Goal: Find contact information: Find contact information

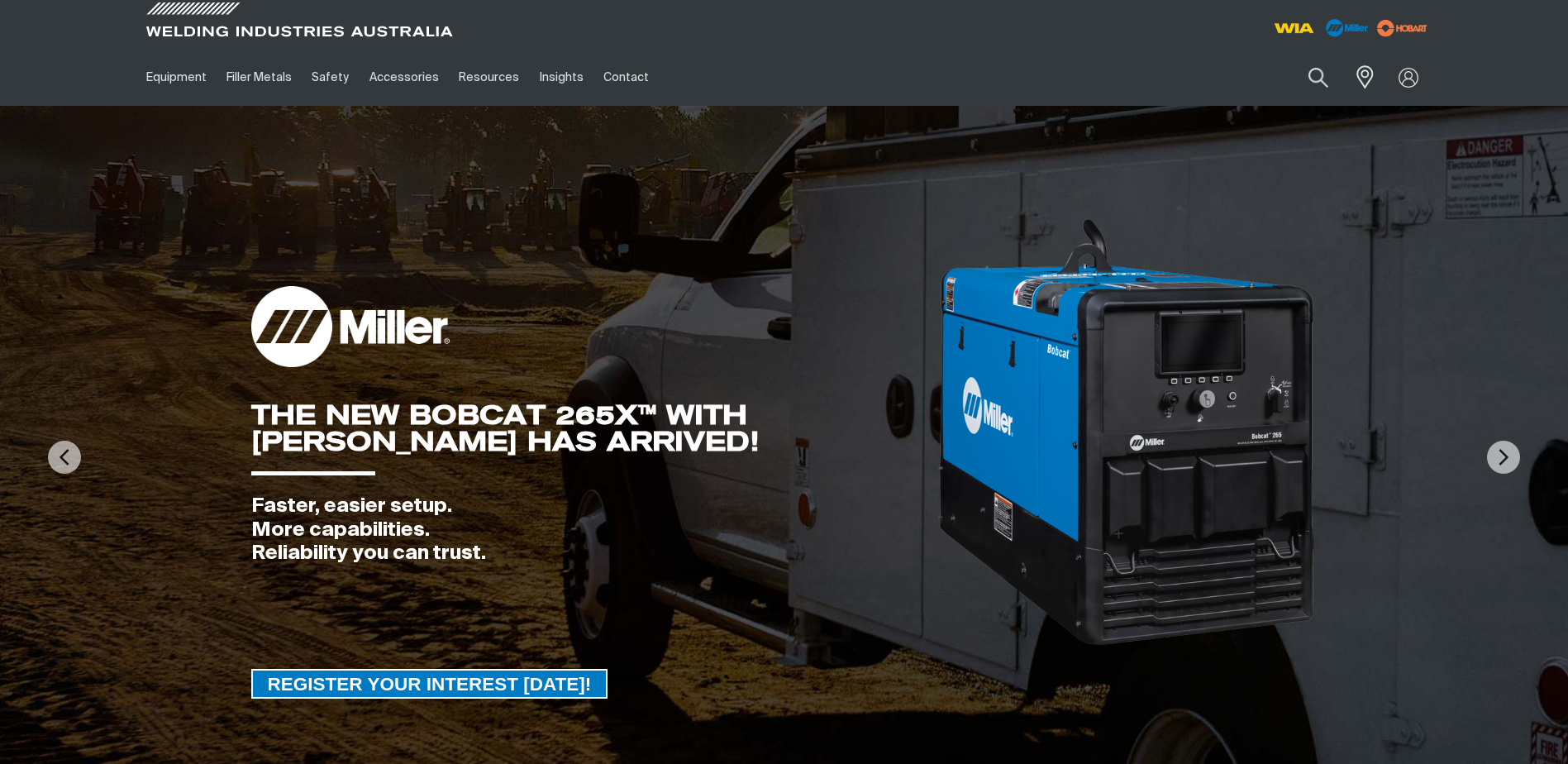
click at [616, 75] on link "Contact" at bounding box center [625, 77] width 65 height 57
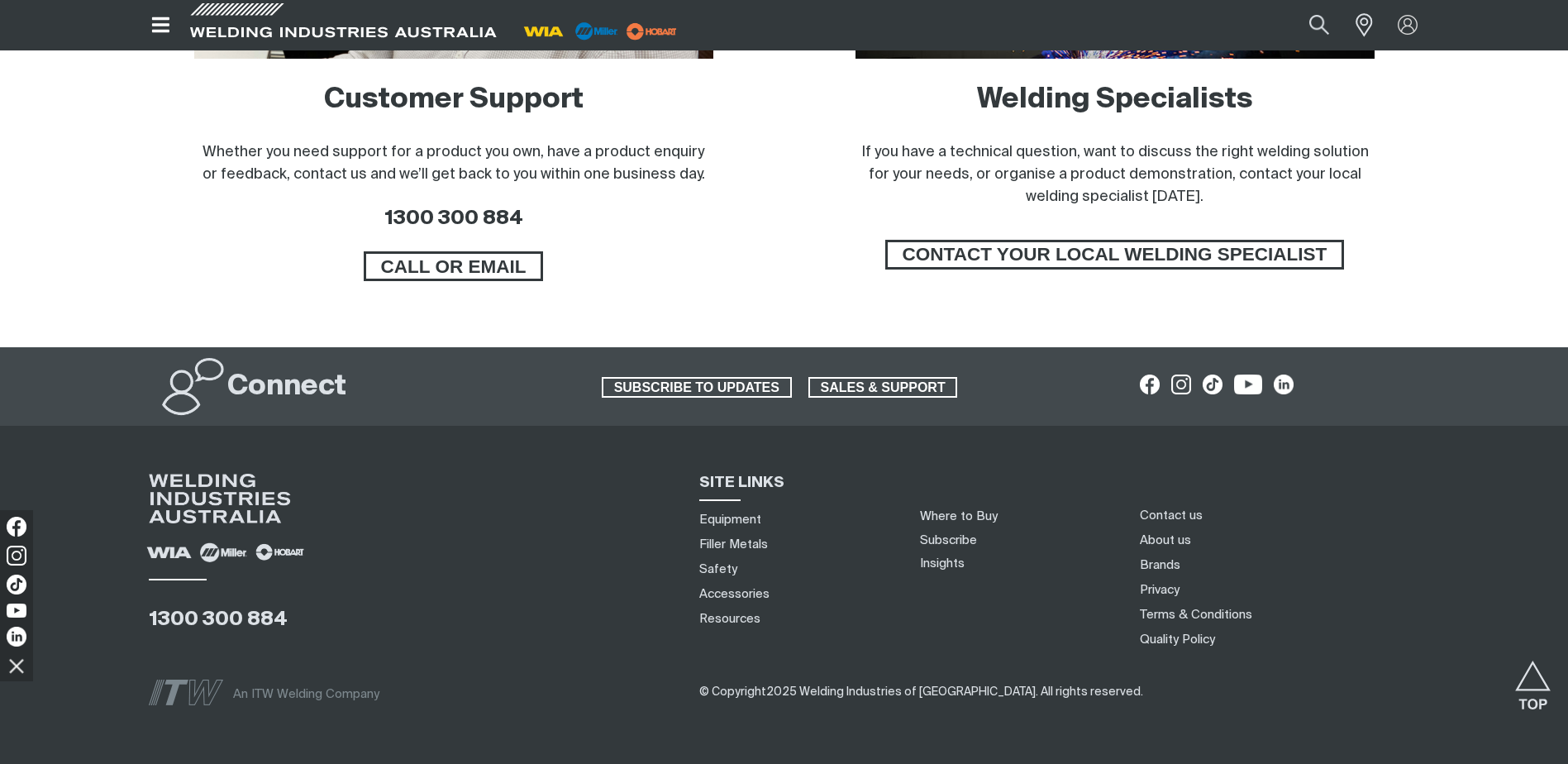
scroll to position [1322, 0]
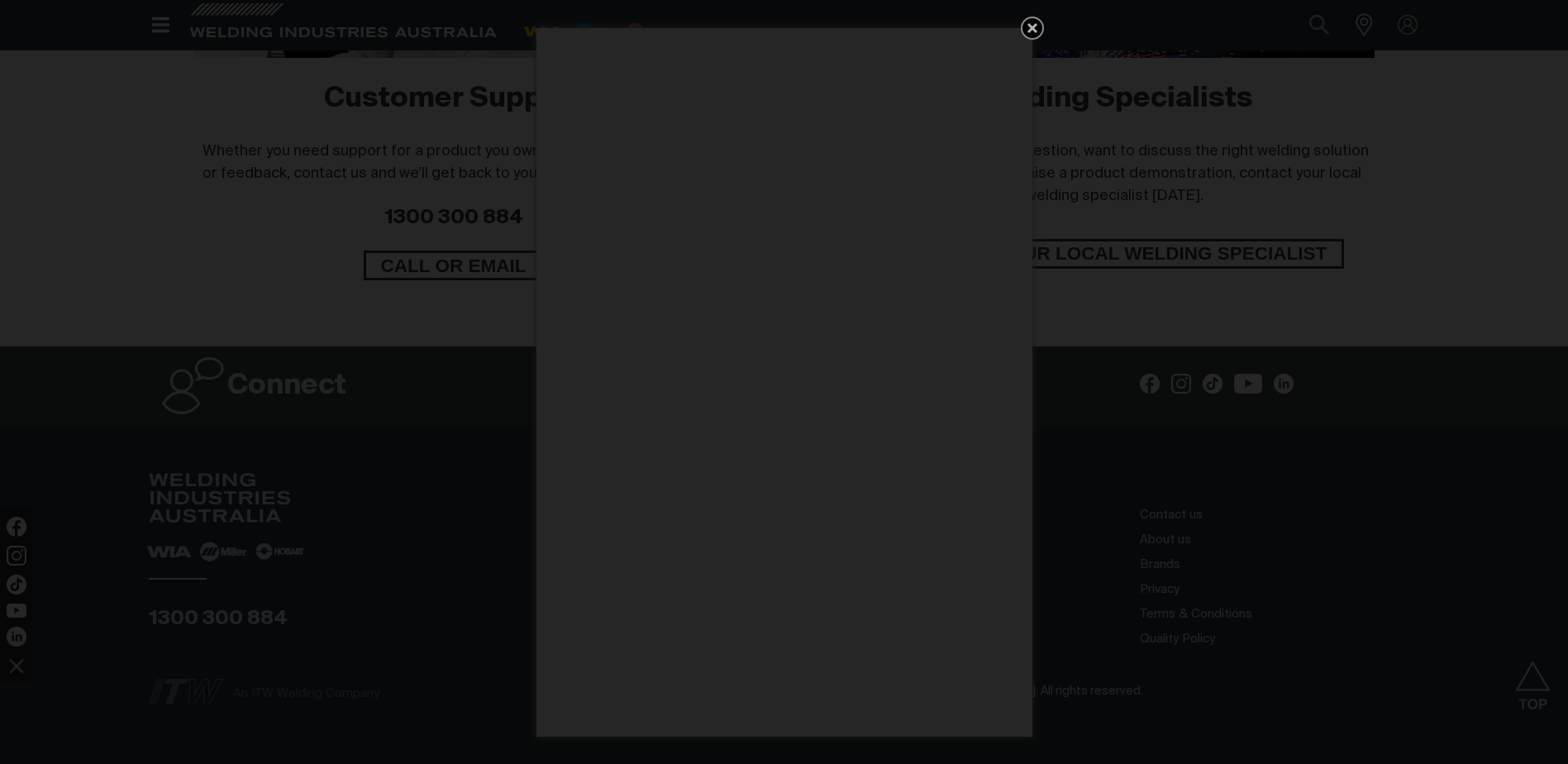
click at [1037, 27] on icon "Get 5 WIA Welding Guides Free!" at bounding box center [1031, 27] width 20 height 20
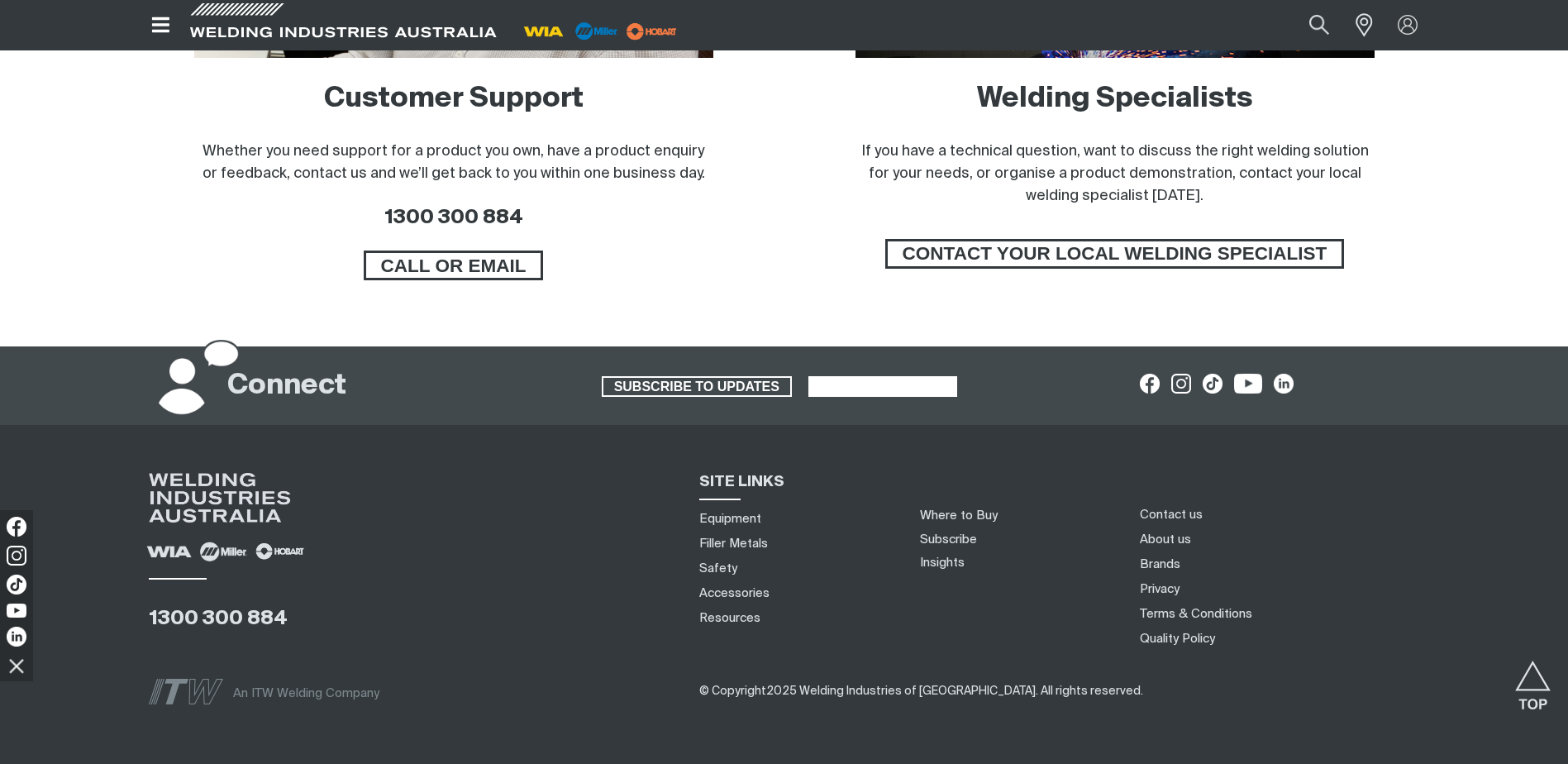
click at [887, 385] on span "SALES & SUPPORT" at bounding box center [883, 386] width 146 height 21
click at [944, 516] on link "Where to Buy" at bounding box center [958, 515] width 78 height 13
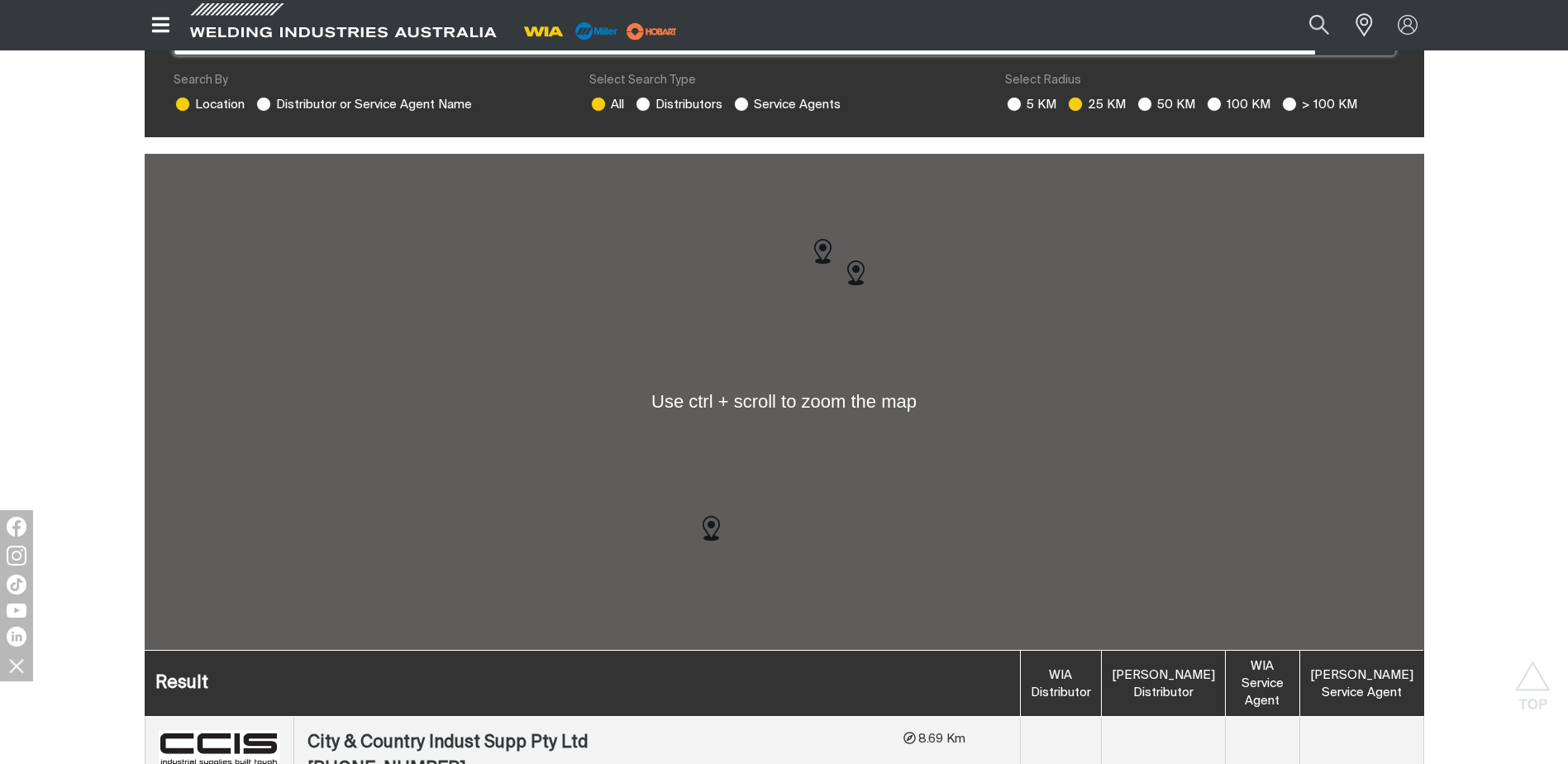
scroll to position [414, 0]
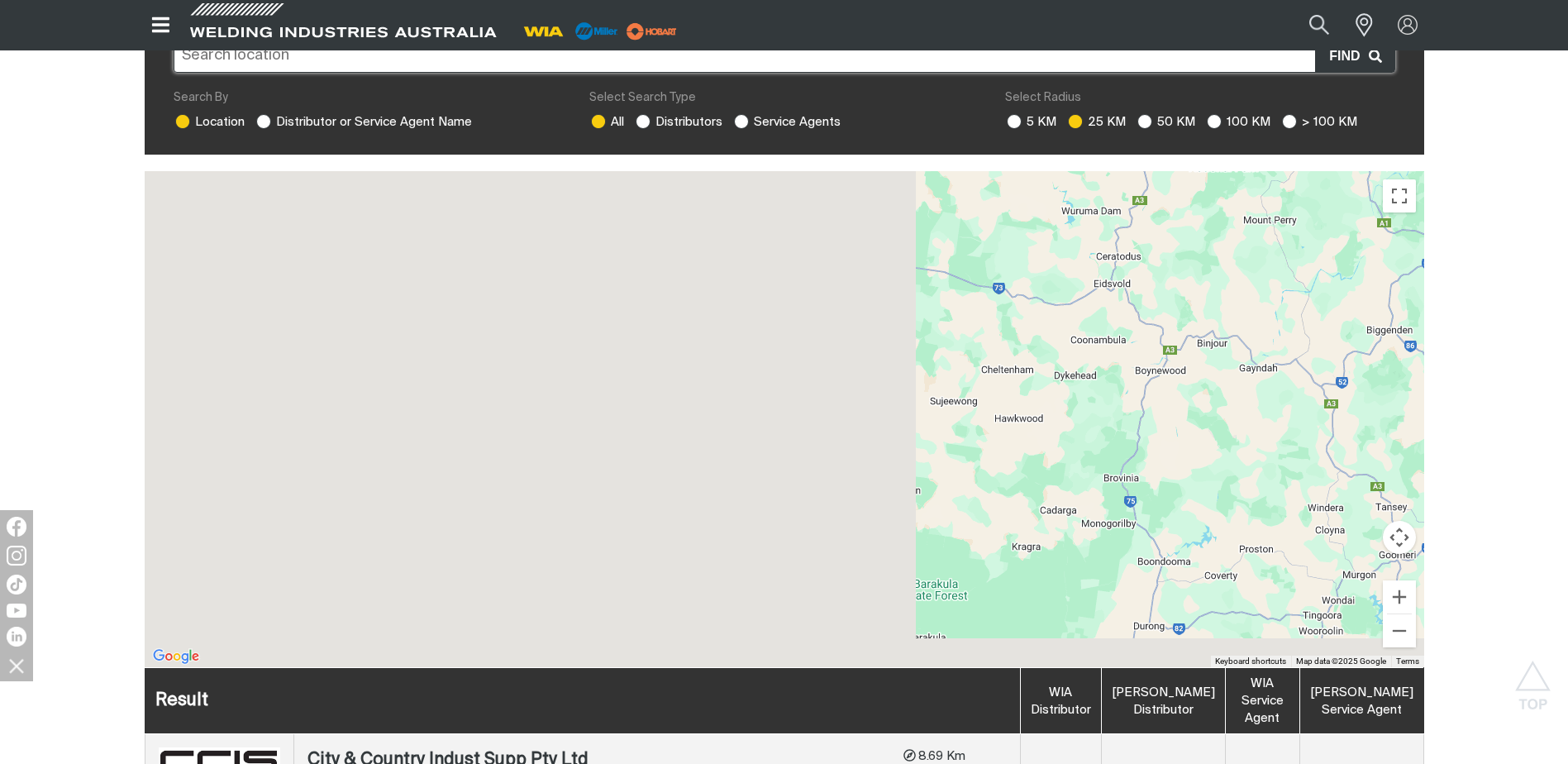
drag, startPoint x: 544, startPoint y: 470, endPoint x: 1386, endPoint y: 323, distance: 854.7
click at [1391, 333] on div at bounding box center [784, 419] width 1279 height 496
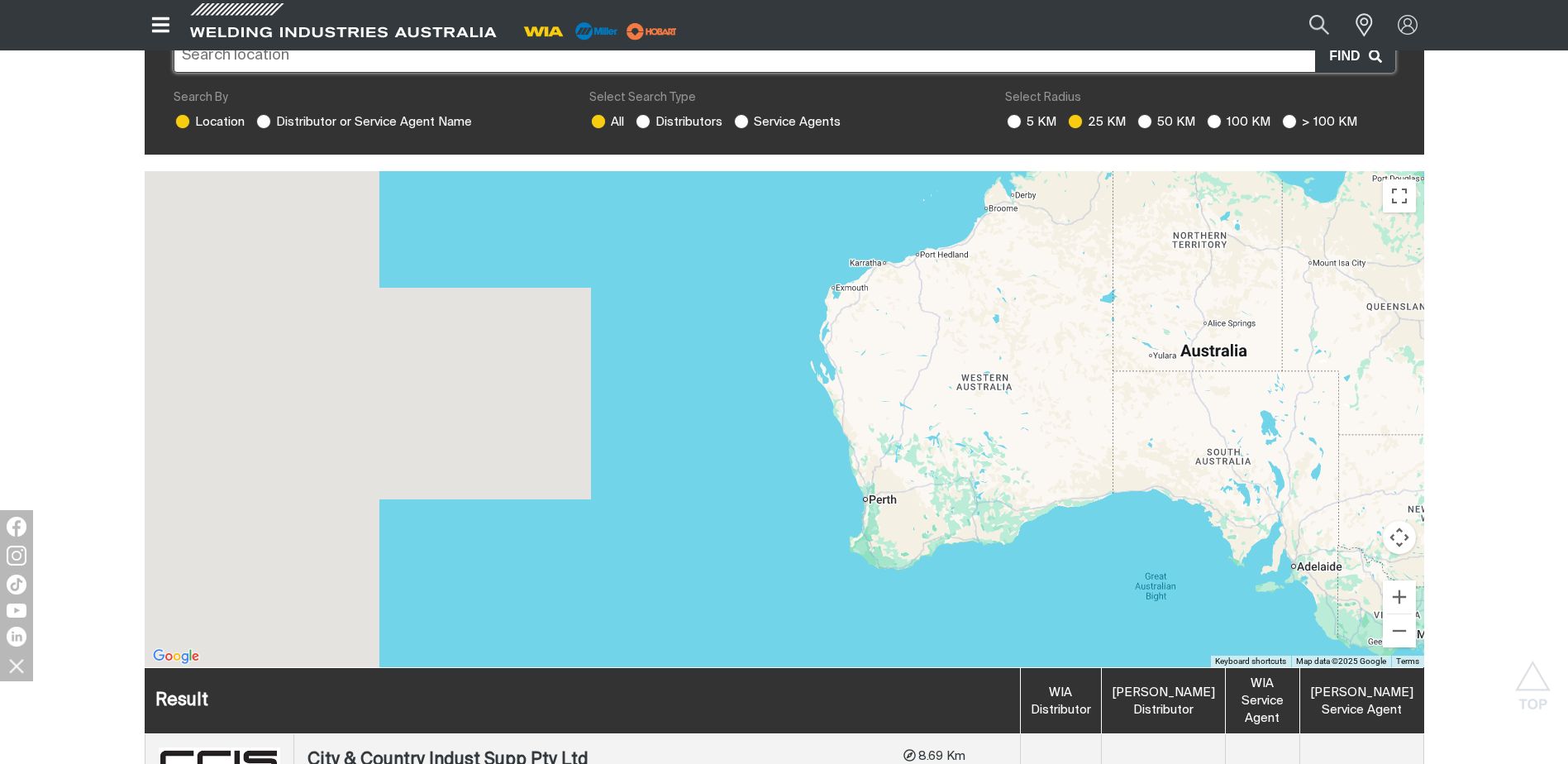
drag, startPoint x: 1133, startPoint y: 371, endPoint x: 1196, endPoint y: 371, distance: 63.0
click at [1196, 371] on div at bounding box center [784, 419] width 1279 height 496
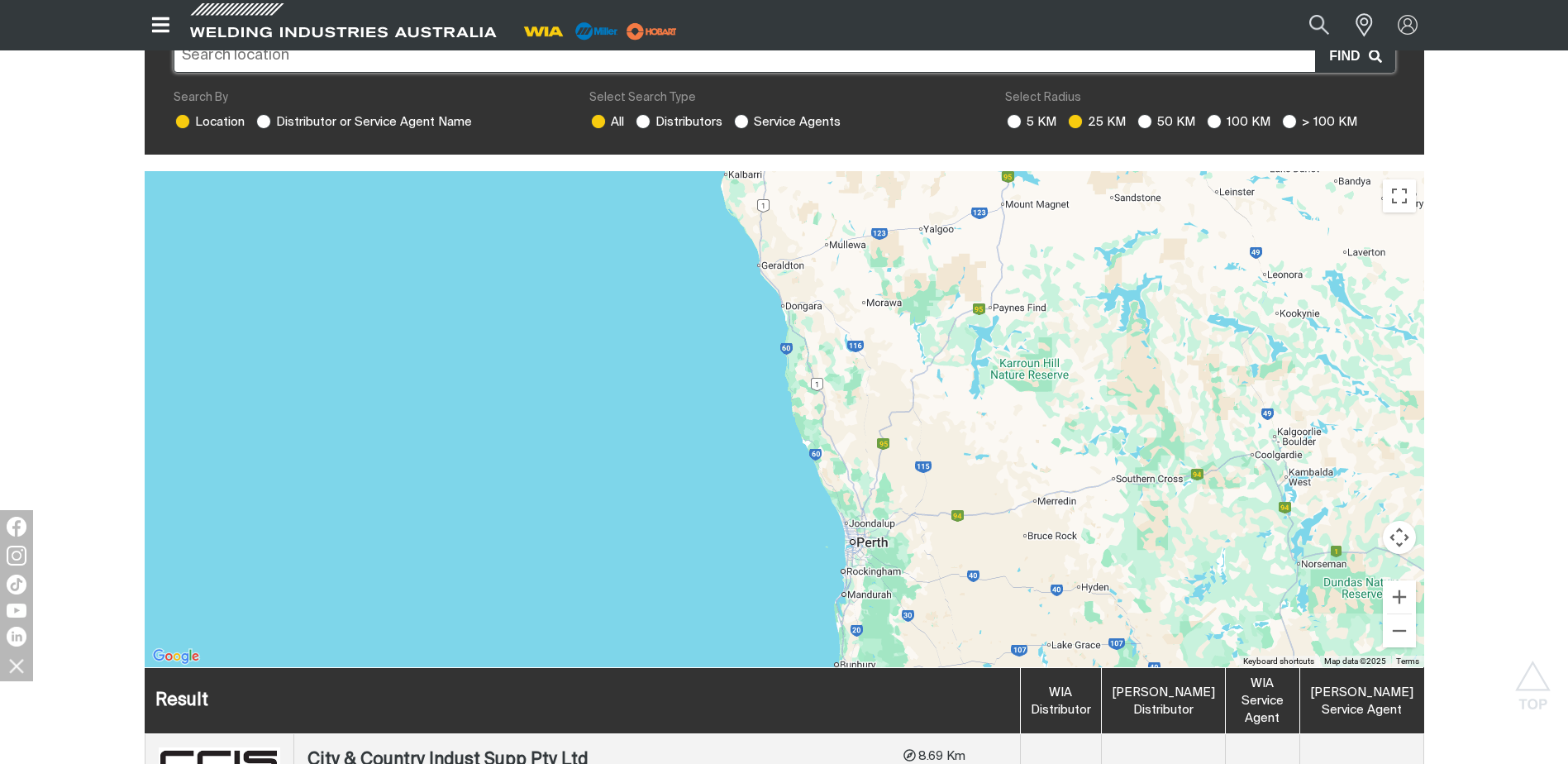
click at [871, 473] on div at bounding box center [784, 419] width 1279 height 496
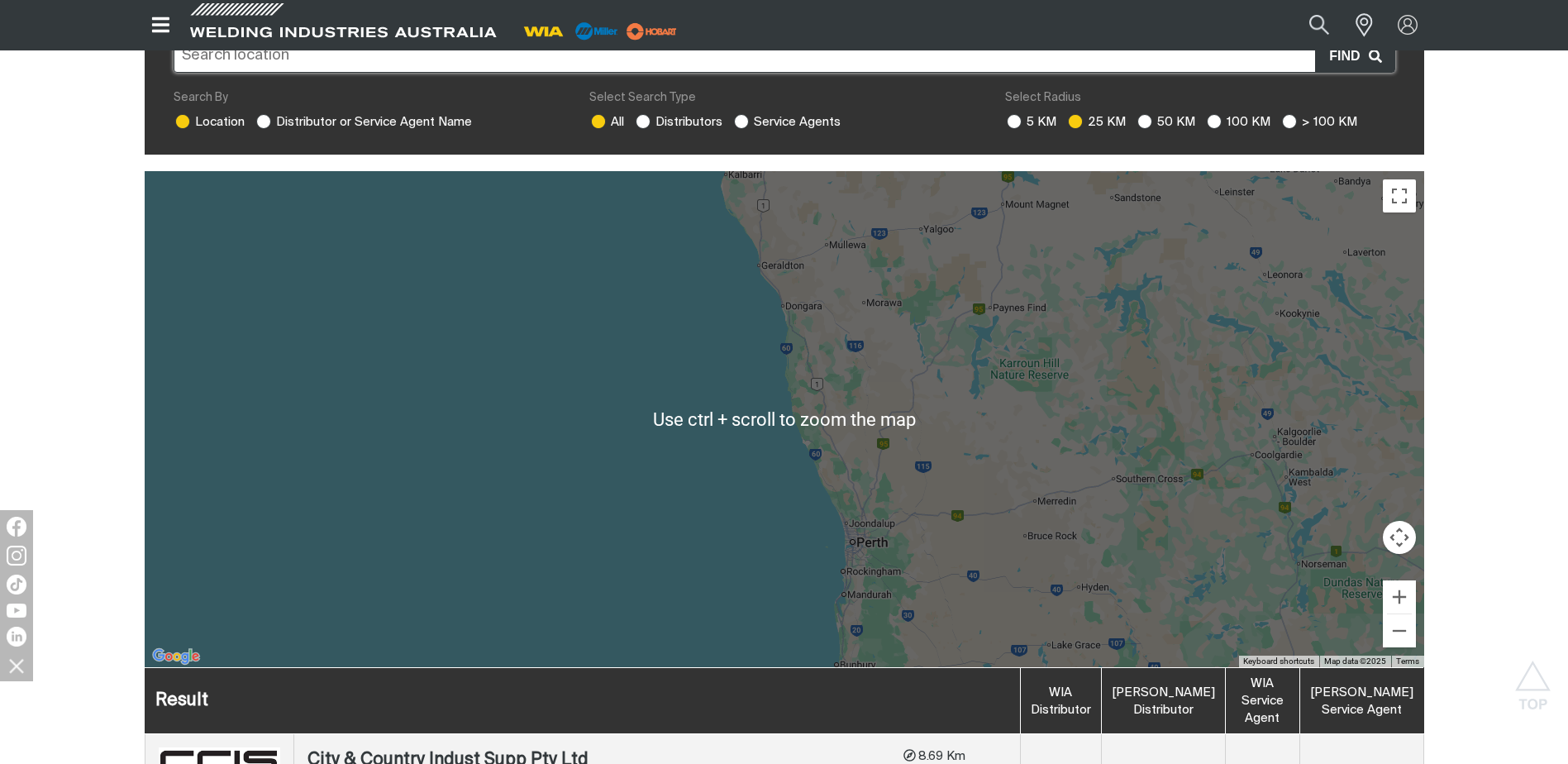
scroll to position [909, 0]
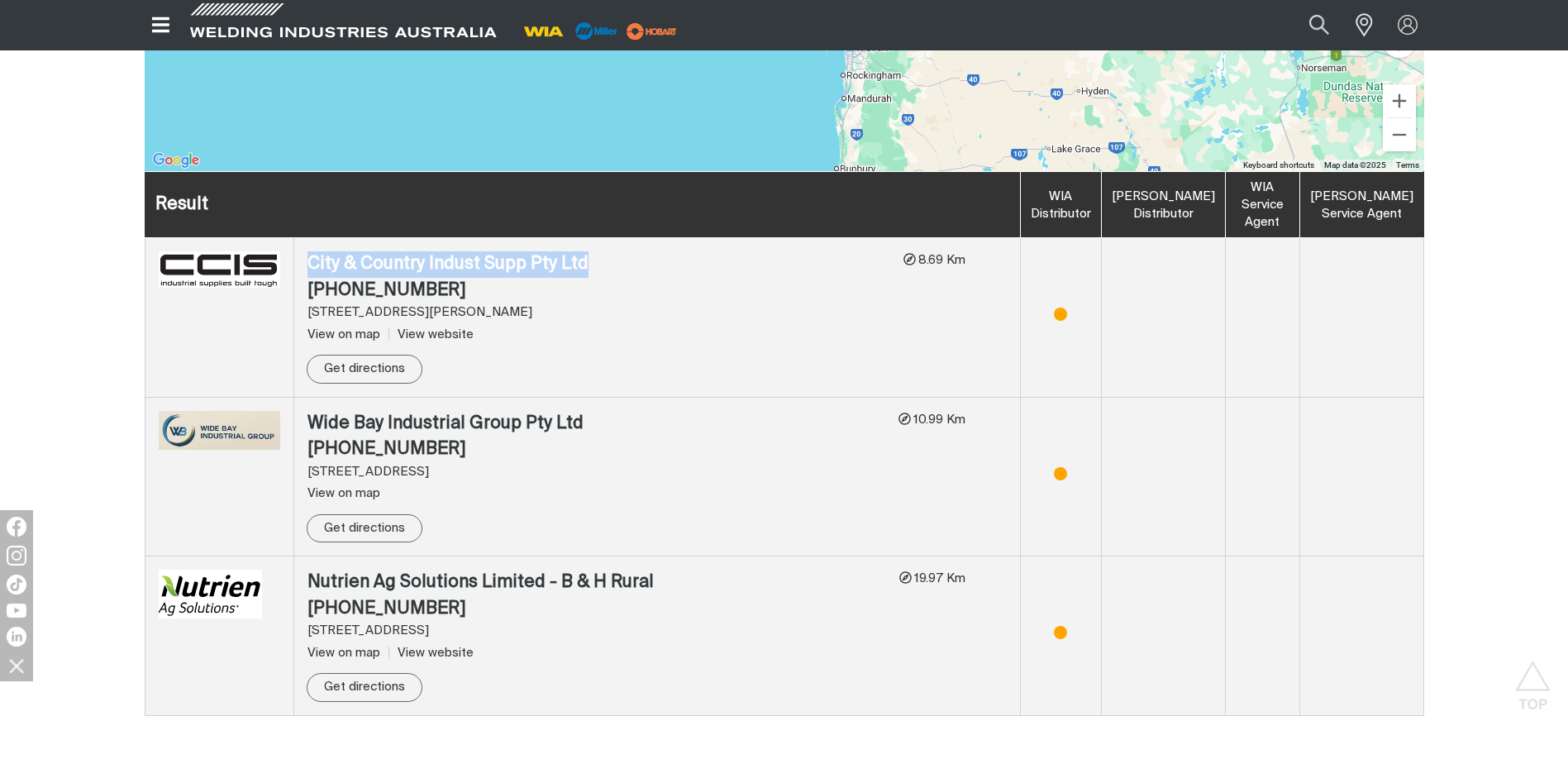
drag, startPoint x: 310, startPoint y: 244, endPoint x: 632, endPoint y: 231, distance: 322.3
click at [632, 238] on td "City & Country Indust Supp Pty Ltd (07) 4121 0422 574-[STREET_ADDRESS][PERSON_N…" at bounding box center [656, 318] width 726 height 160
